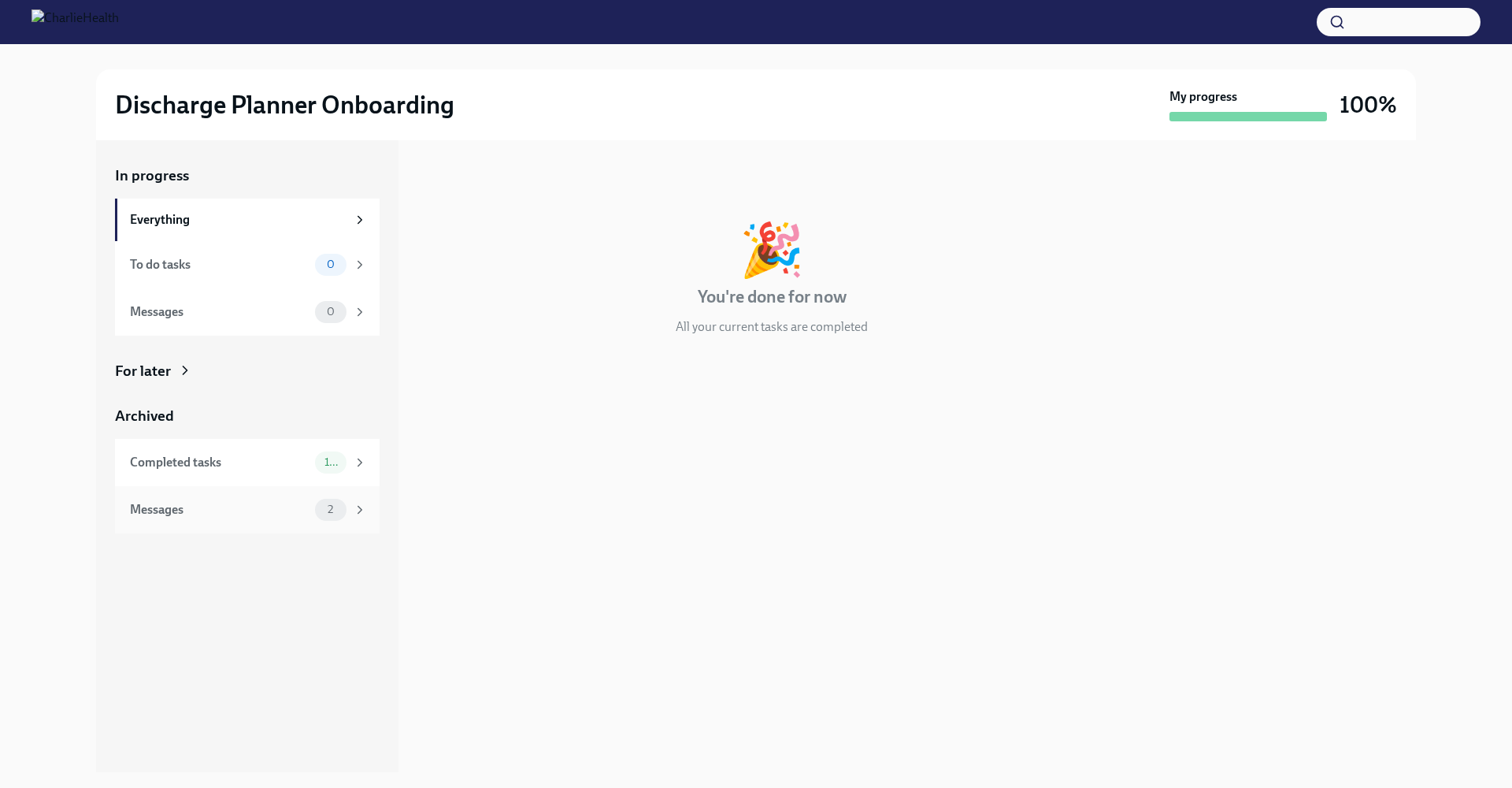
click at [163, 505] on div "Messages" at bounding box center [219, 509] width 179 height 17
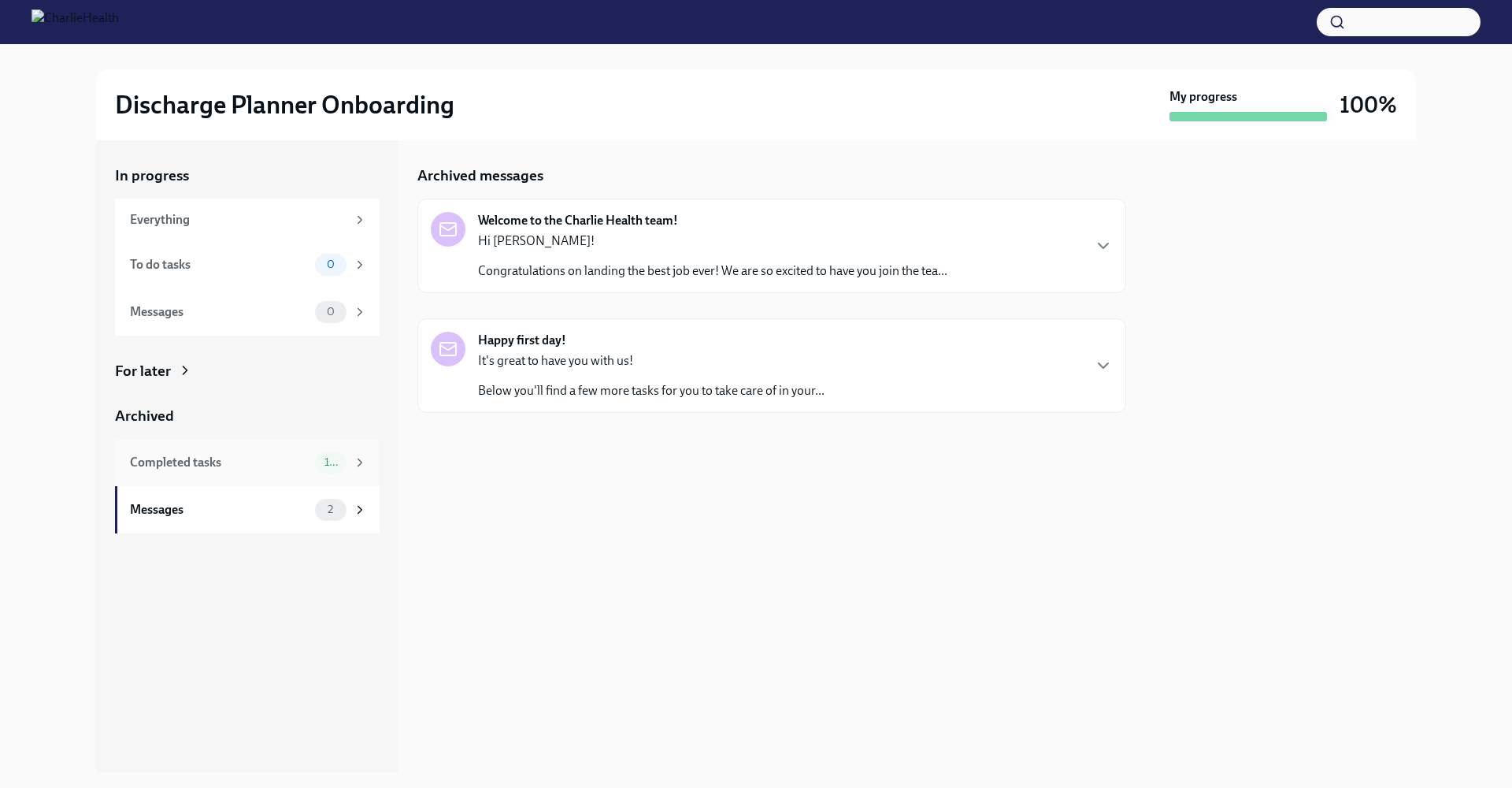
click at [150, 476] on div "Completed tasks 10" at bounding box center [247, 462] width 264 height 47
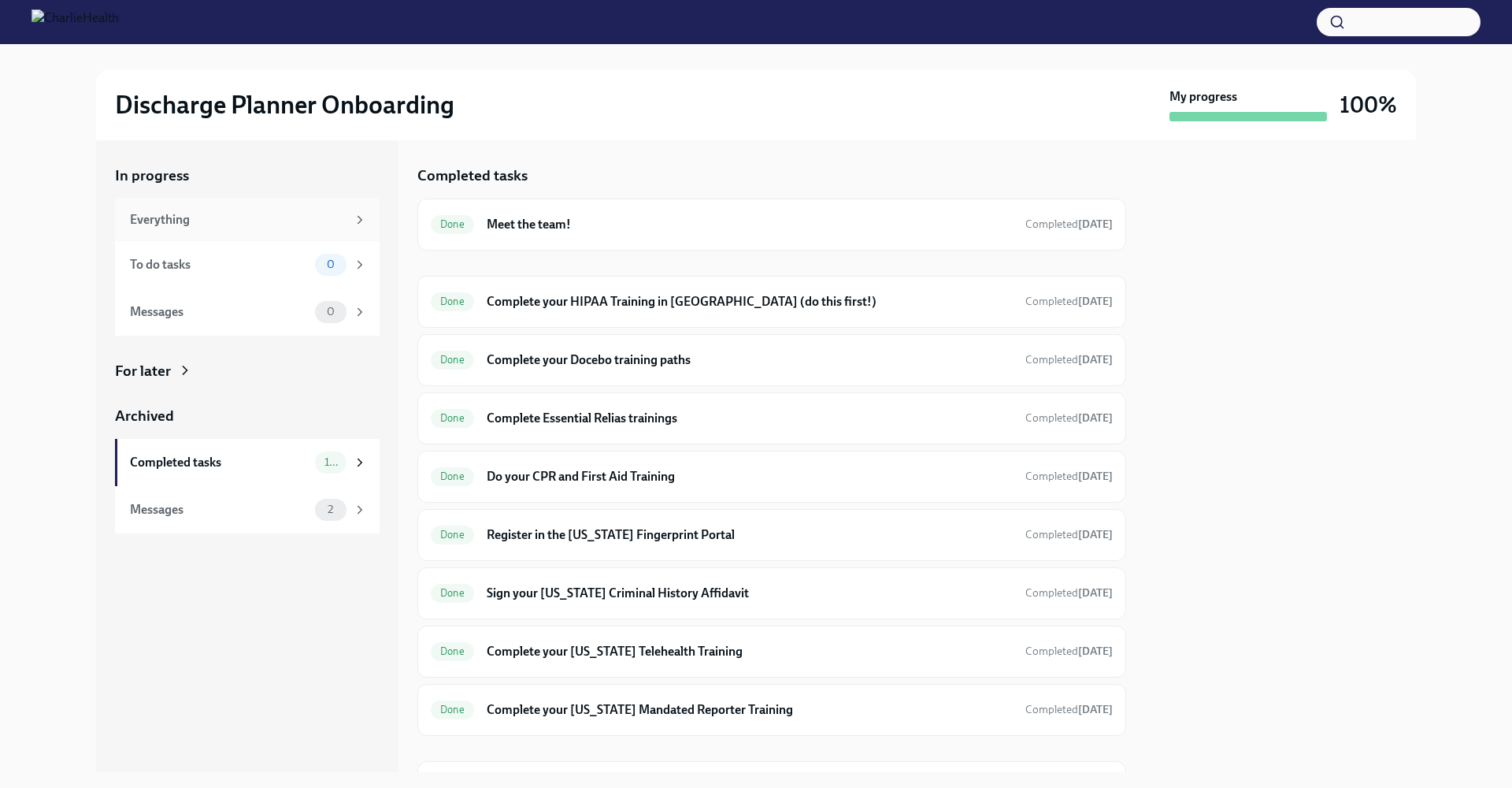
click at [159, 227] on div "Everything" at bounding box center [238, 220] width 217 height 17
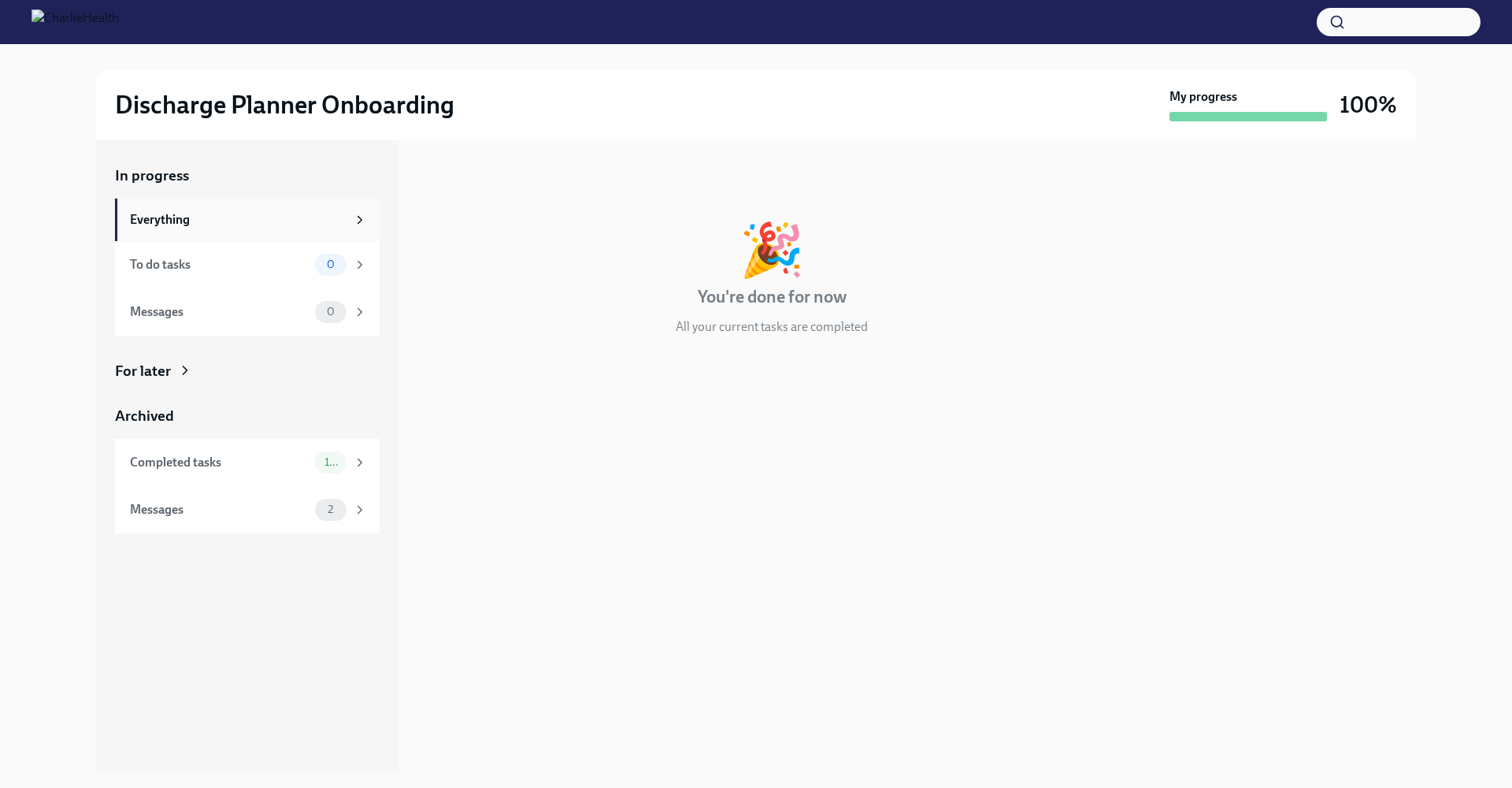
click at [159, 227] on div "Everything" at bounding box center [238, 220] width 217 height 17
click at [159, 264] on div "To do tasks" at bounding box center [219, 264] width 179 height 17
click at [158, 309] on div "Messages" at bounding box center [219, 312] width 179 height 17
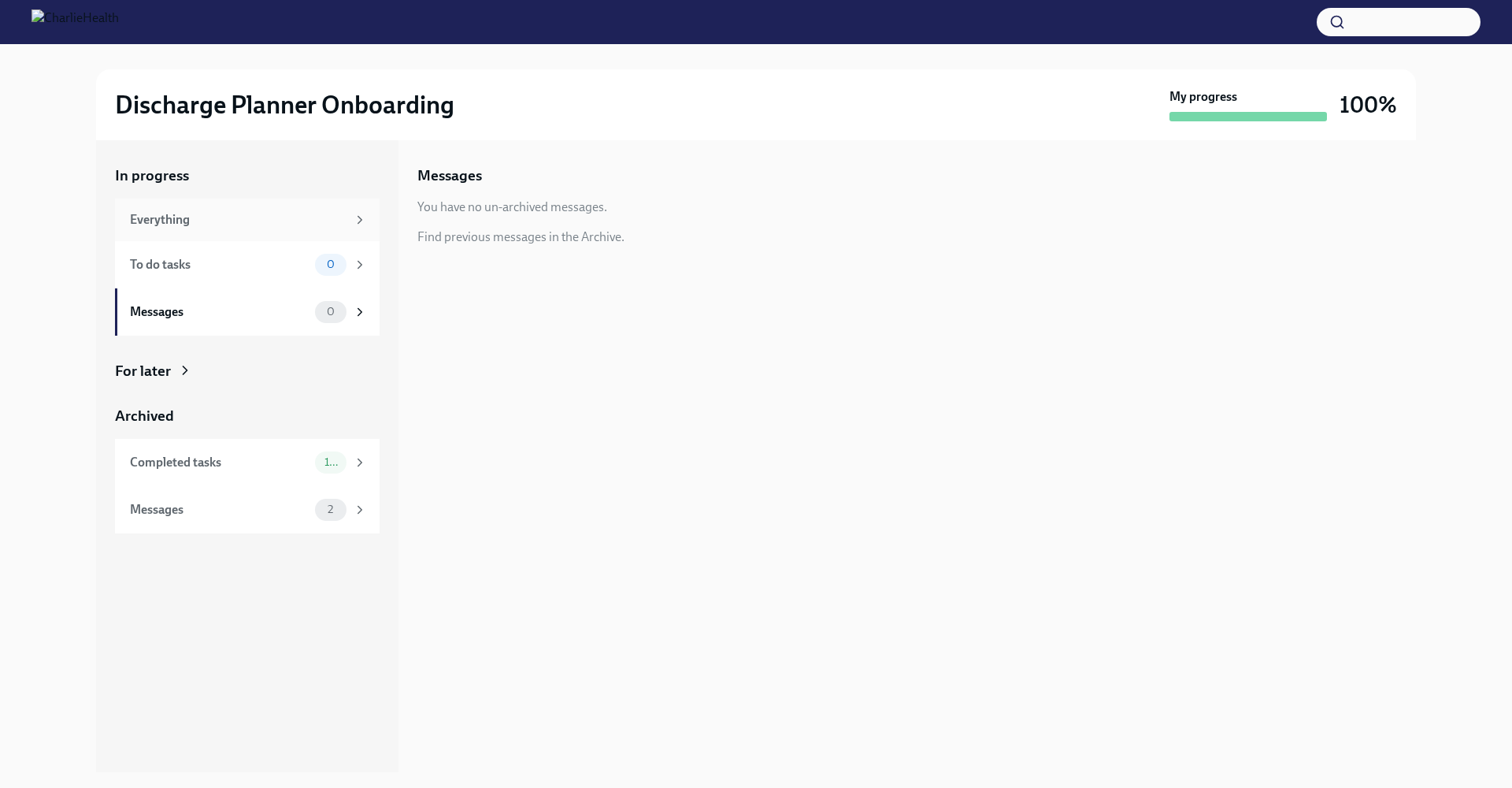
click at [145, 207] on div "Everything" at bounding box center [247, 220] width 264 height 43
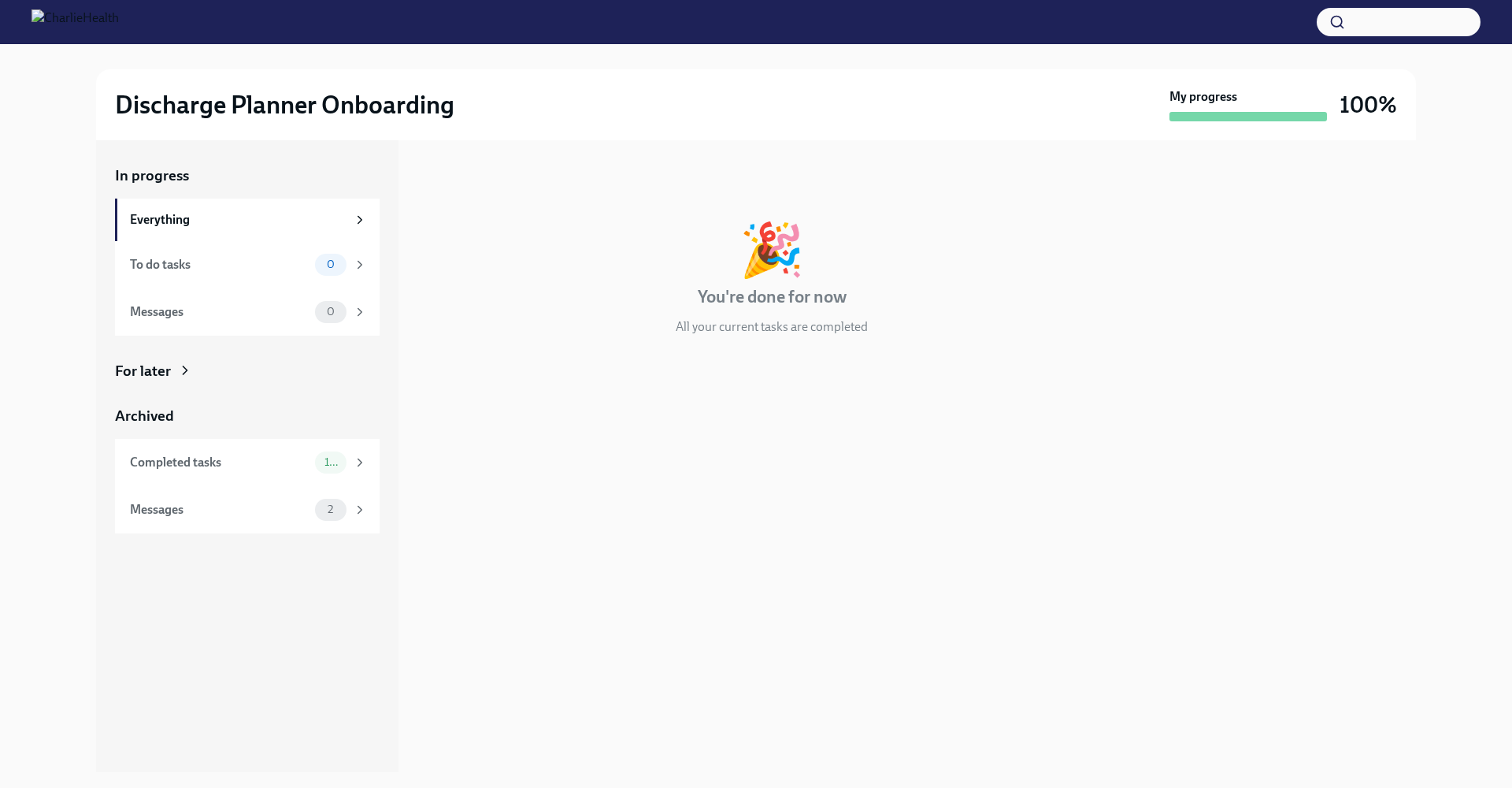
click at [49, 27] on img at bounding box center [76, 22] width 87 height 25
click at [106, 32] on img at bounding box center [76, 22] width 87 height 25
